Goal: Browse casually

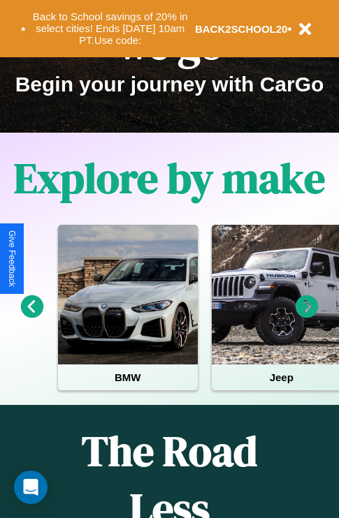
scroll to position [215, 0]
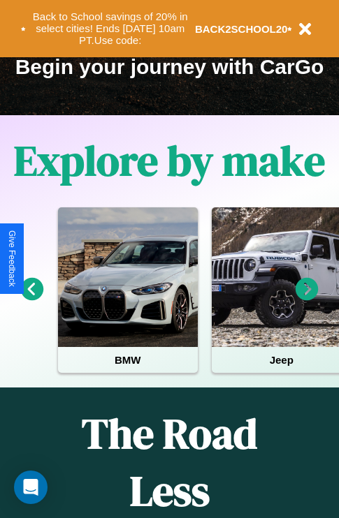
click at [307, 299] on icon at bounding box center [306, 289] width 23 height 23
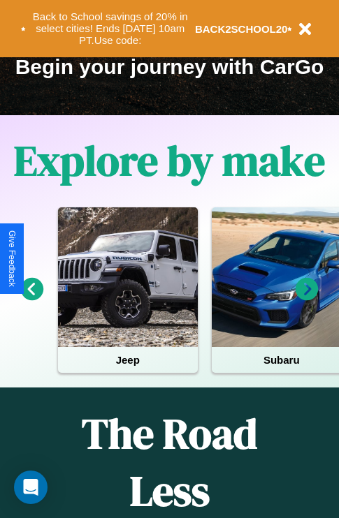
click at [31, 299] on icon at bounding box center [32, 289] width 23 height 23
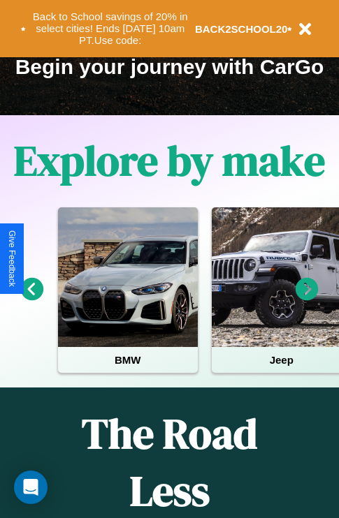
click at [31, 299] on icon at bounding box center [32, 289] width 23 height 23
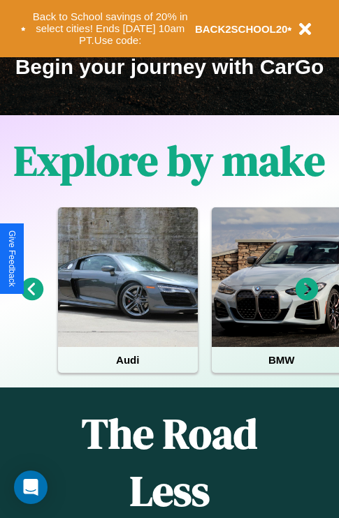
click at [307, 299] on icon at bounding box center [306, 289] width 23 height 23
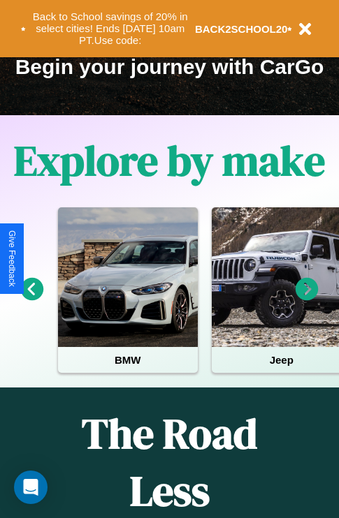
click at [307, 299] on icon at bounding box center [306, 289] width 23 height 23
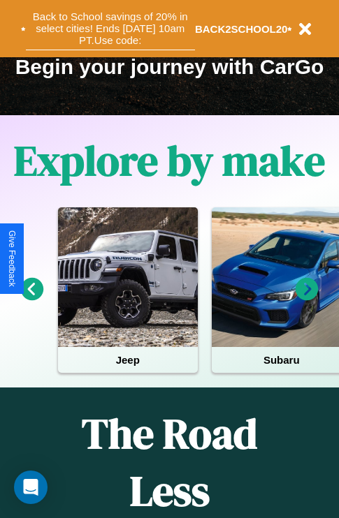
click at [110, 29] on button "Back to School savings of 20% in select cities! Ends [DATE] 10am PT. Use code:" at bounding box center [110, 28] width 169 height 43
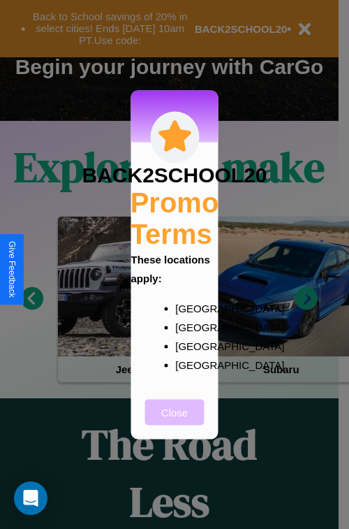
click at [175, 421] on button "Close" at bounding box center [174, 412] width 59 height 26
